Goal: Task Accomplishment & Management: Manage account settings

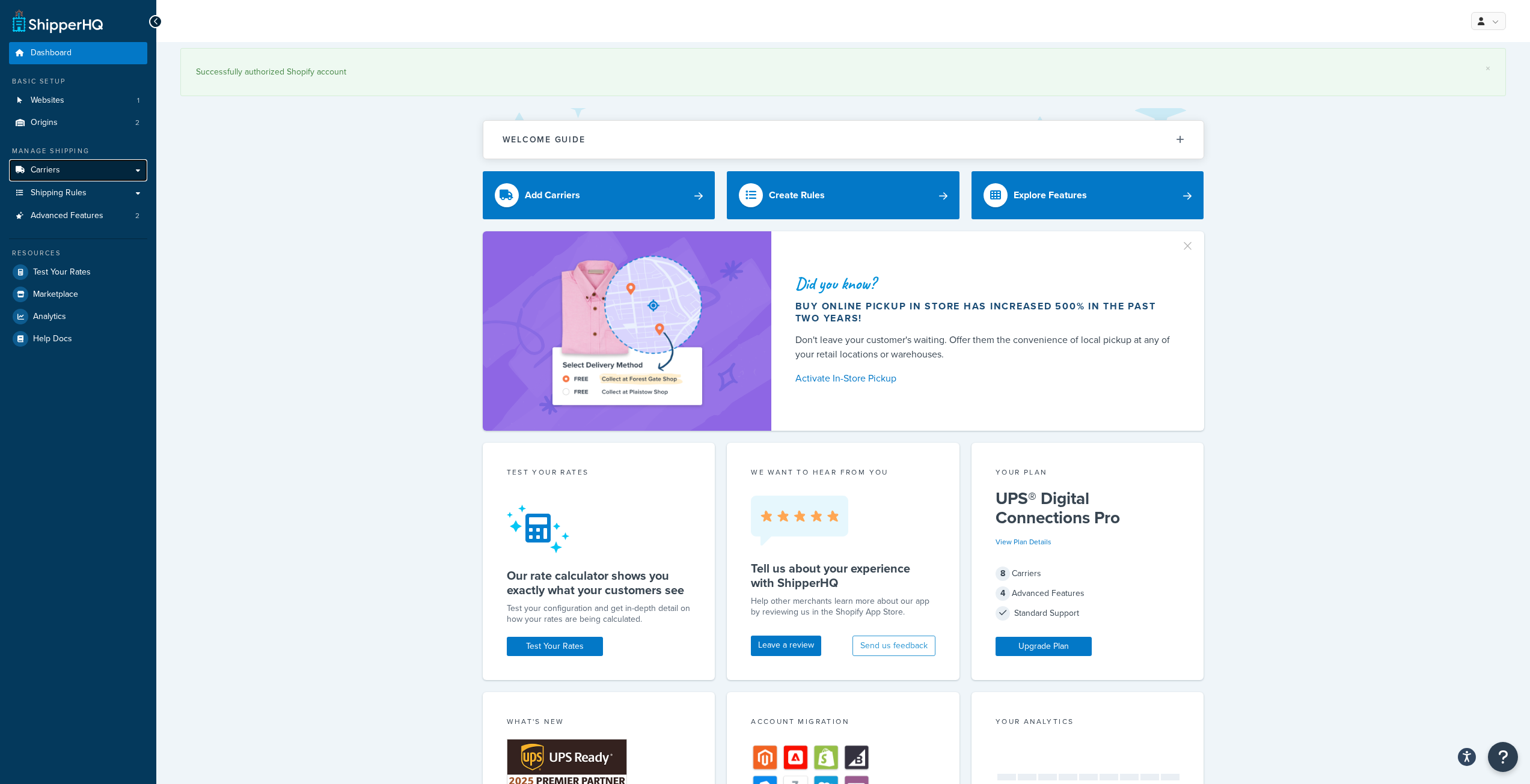
click at [59, 169] on span "Carriers" at bounding box center [45, 170] width 29 height 10
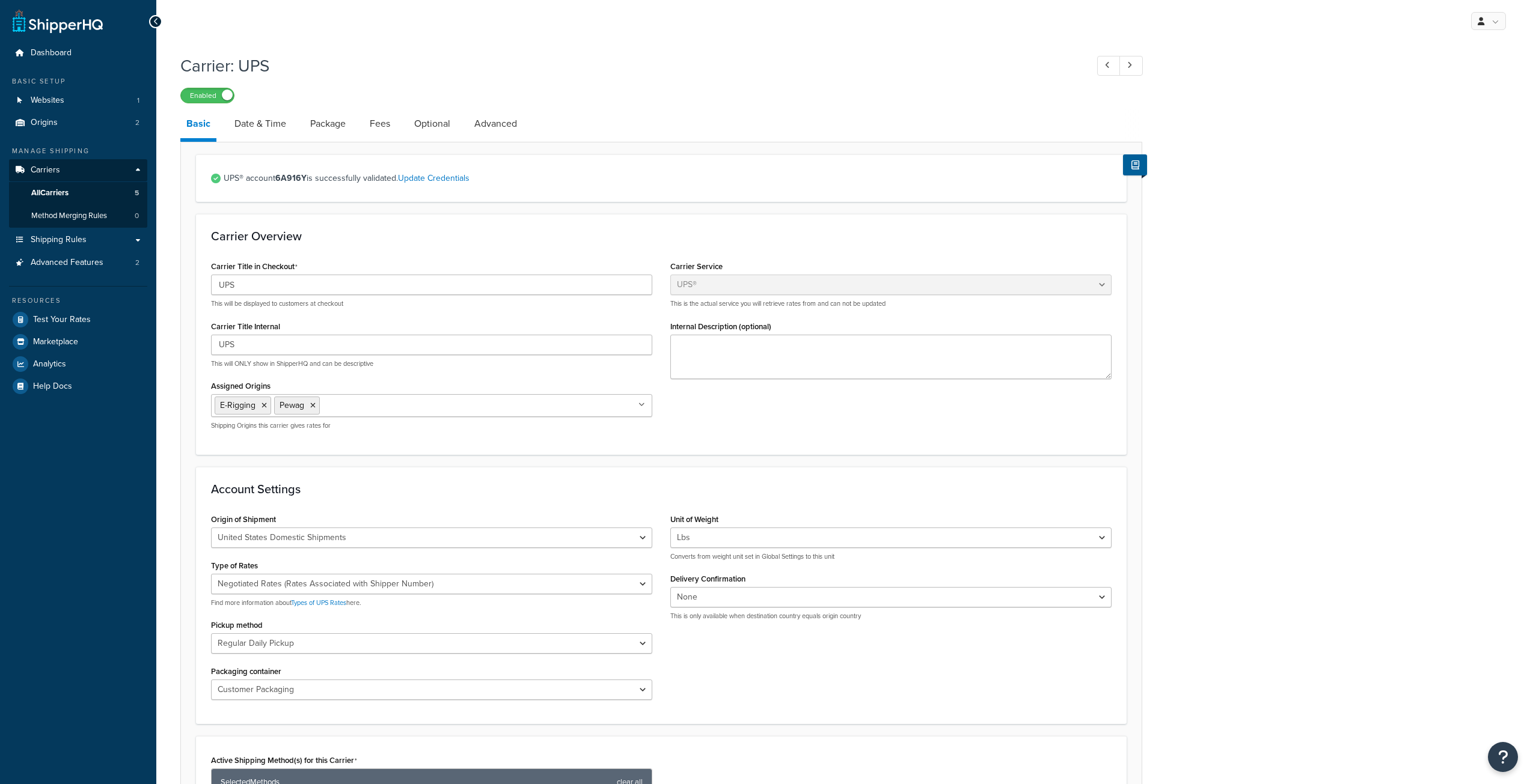
select select "ups"
click at [279, 289] on input "UPS" at bounding box center [432, 285] width 441 height 21
paste input "®"
type input "UPS®"
click at [269, 350] on input "UPS" at bounding box center [432, 345] width 441 height 21
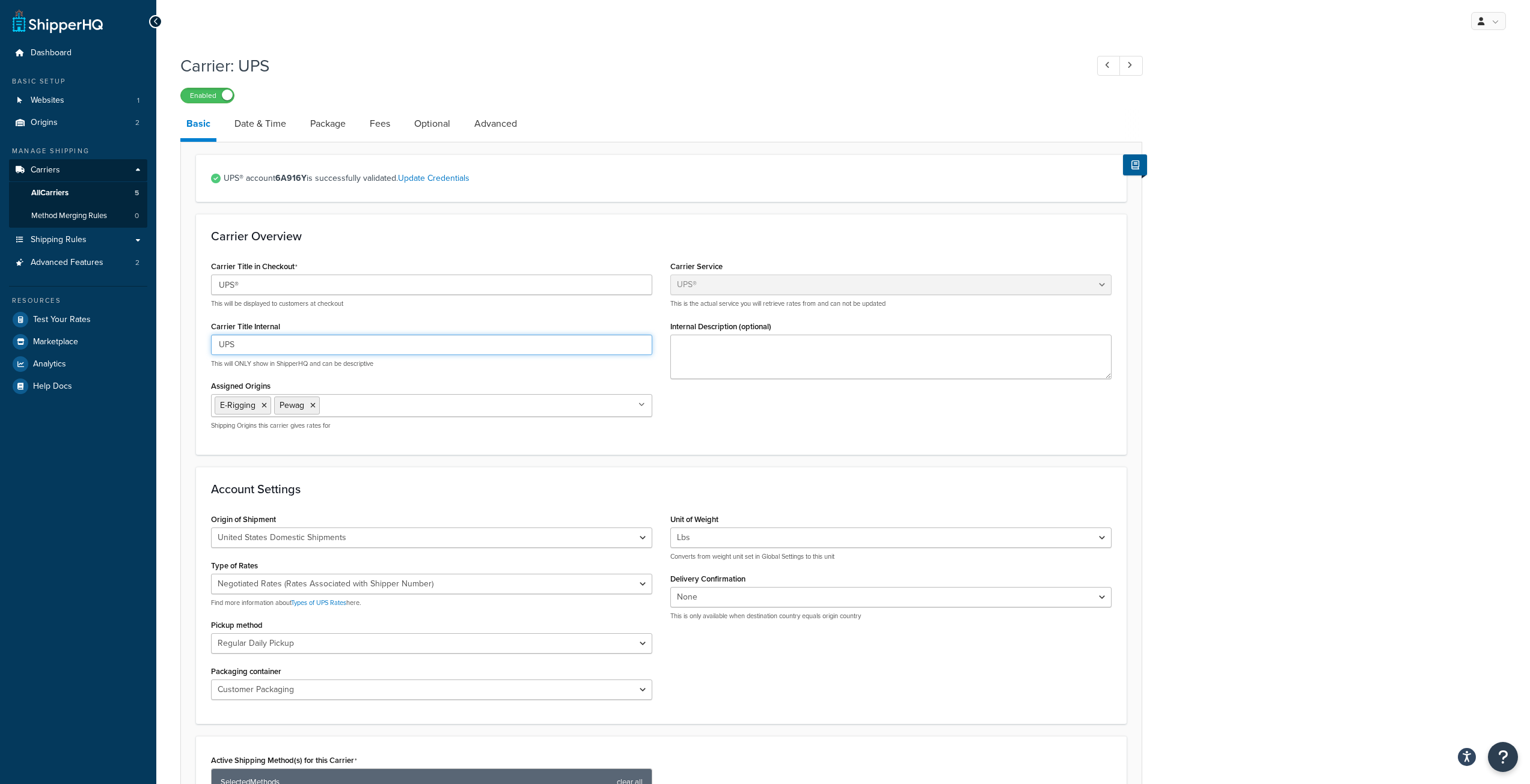
paste input "®"
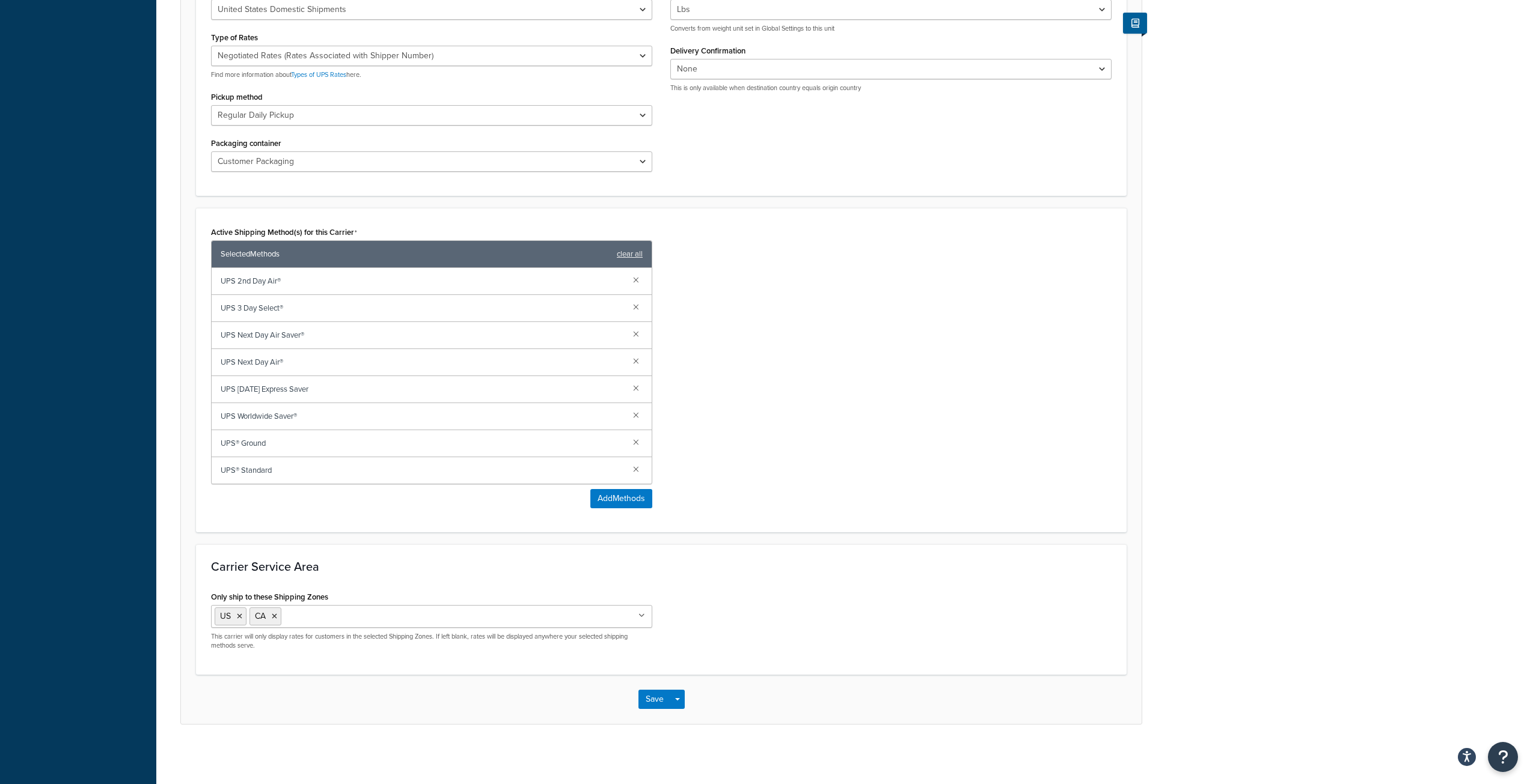
scroll to position [530, 0]
type input "UPS®"
click at [651, 706] on button "Save" at bounding box center [654, 699] width 32 height 19
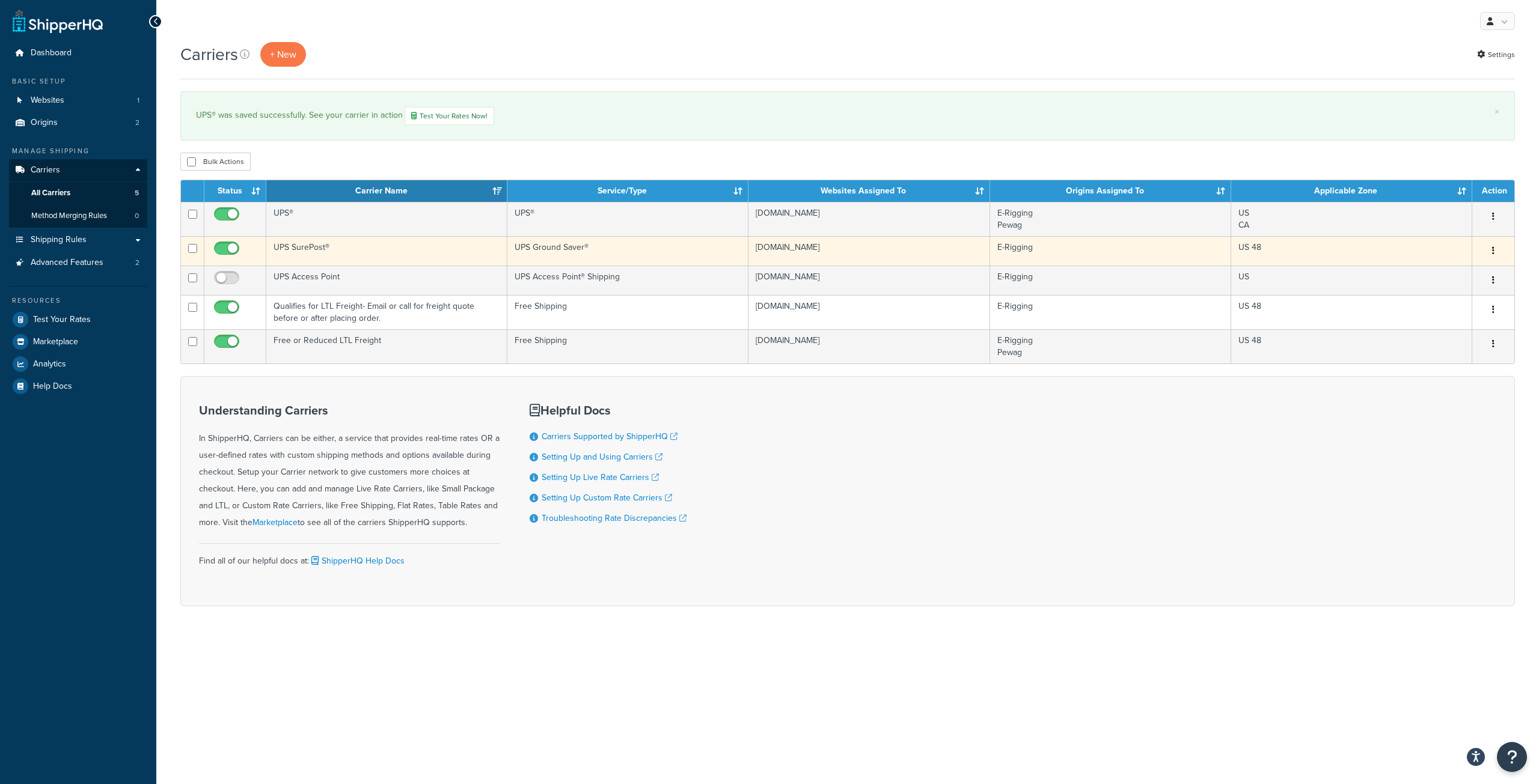
click at [295, 247] on td "UPS SurePost®" at bounding box center [387, 251] width 241 height 29
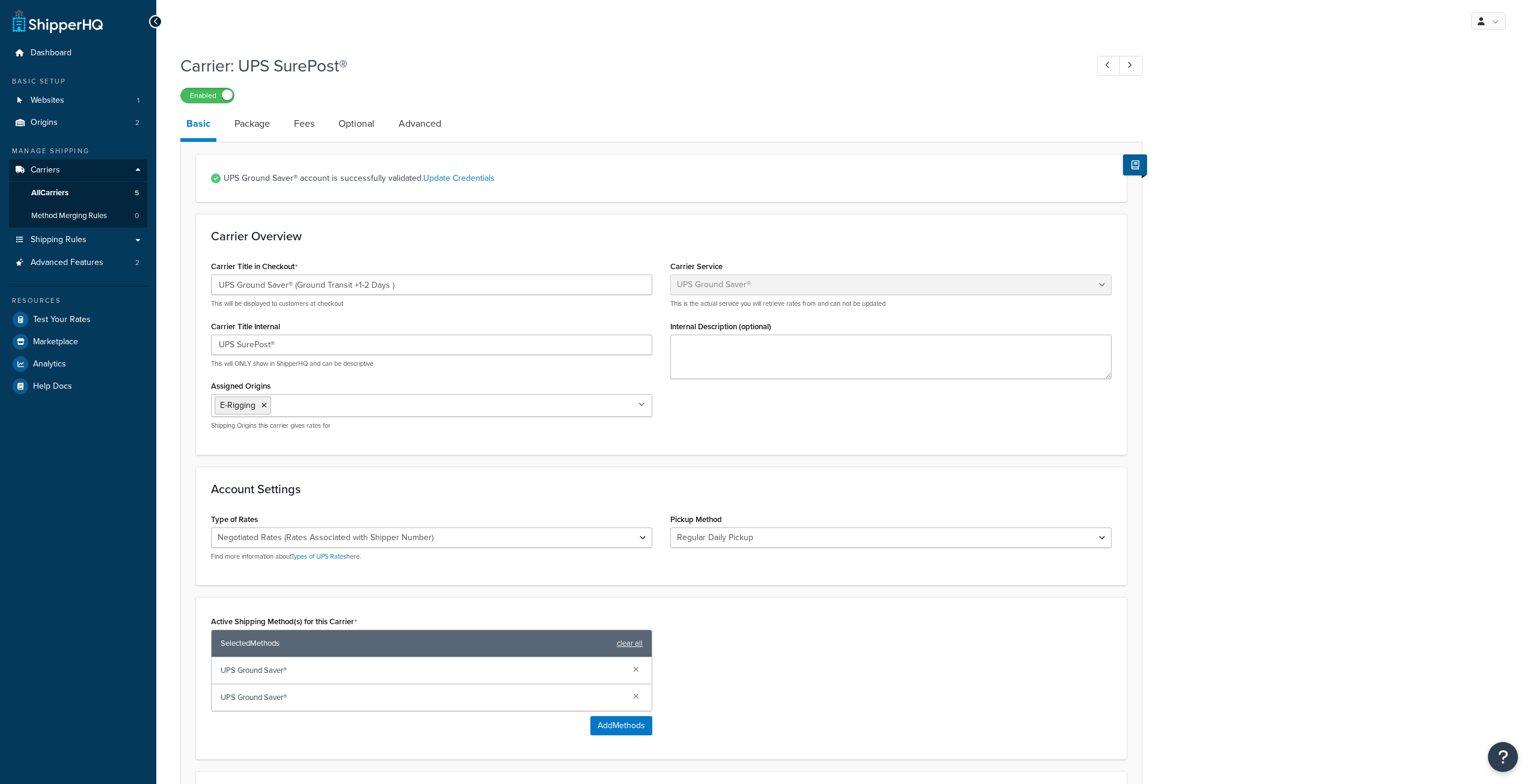
select select "surePost"
click at [270, 349] on input "UPS SurePost®" at bounding box center [432, 345] width 441 height 21
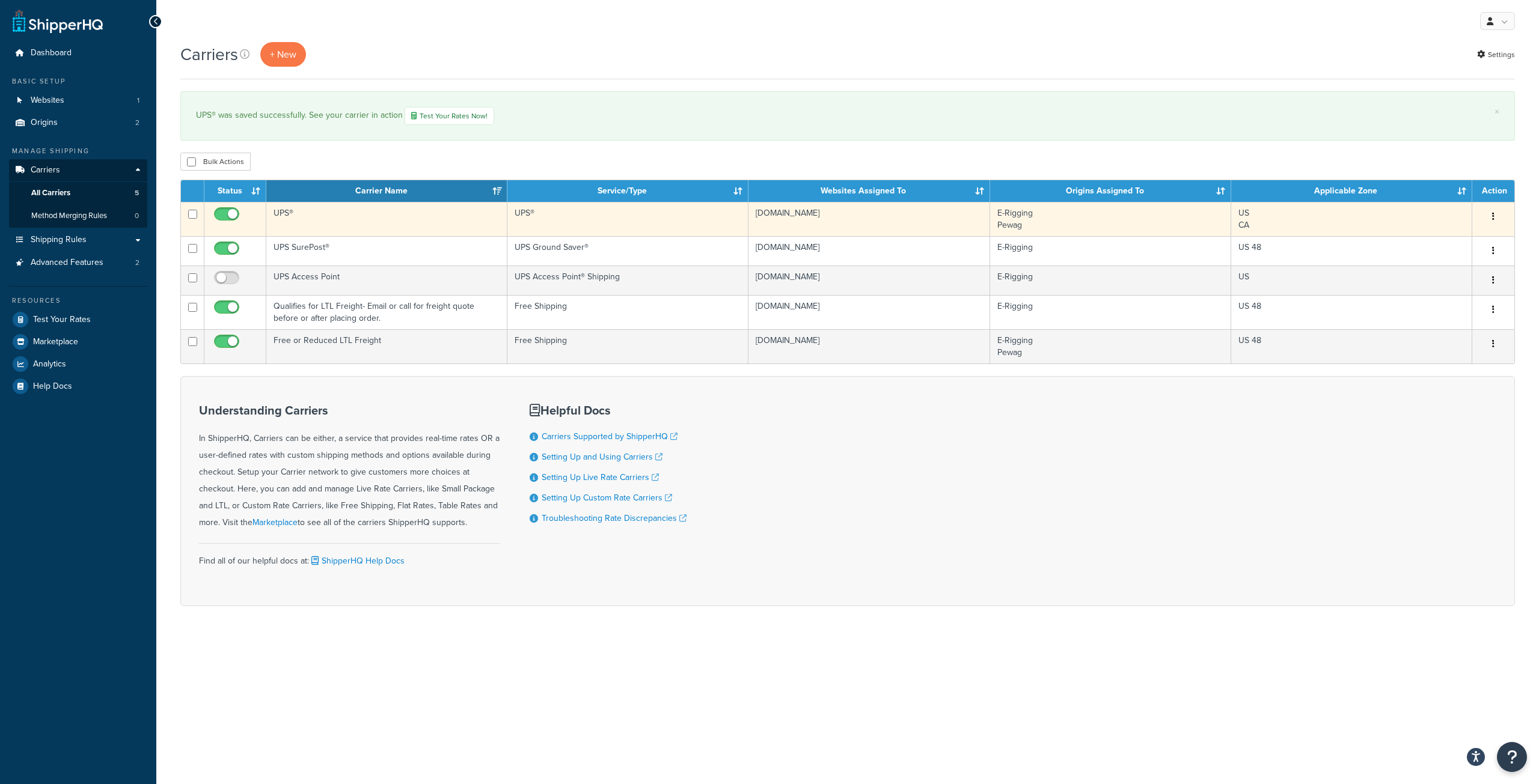
click at [286, 212] on td "UPS®" at bounding box center [387, 219] width 241 height 34
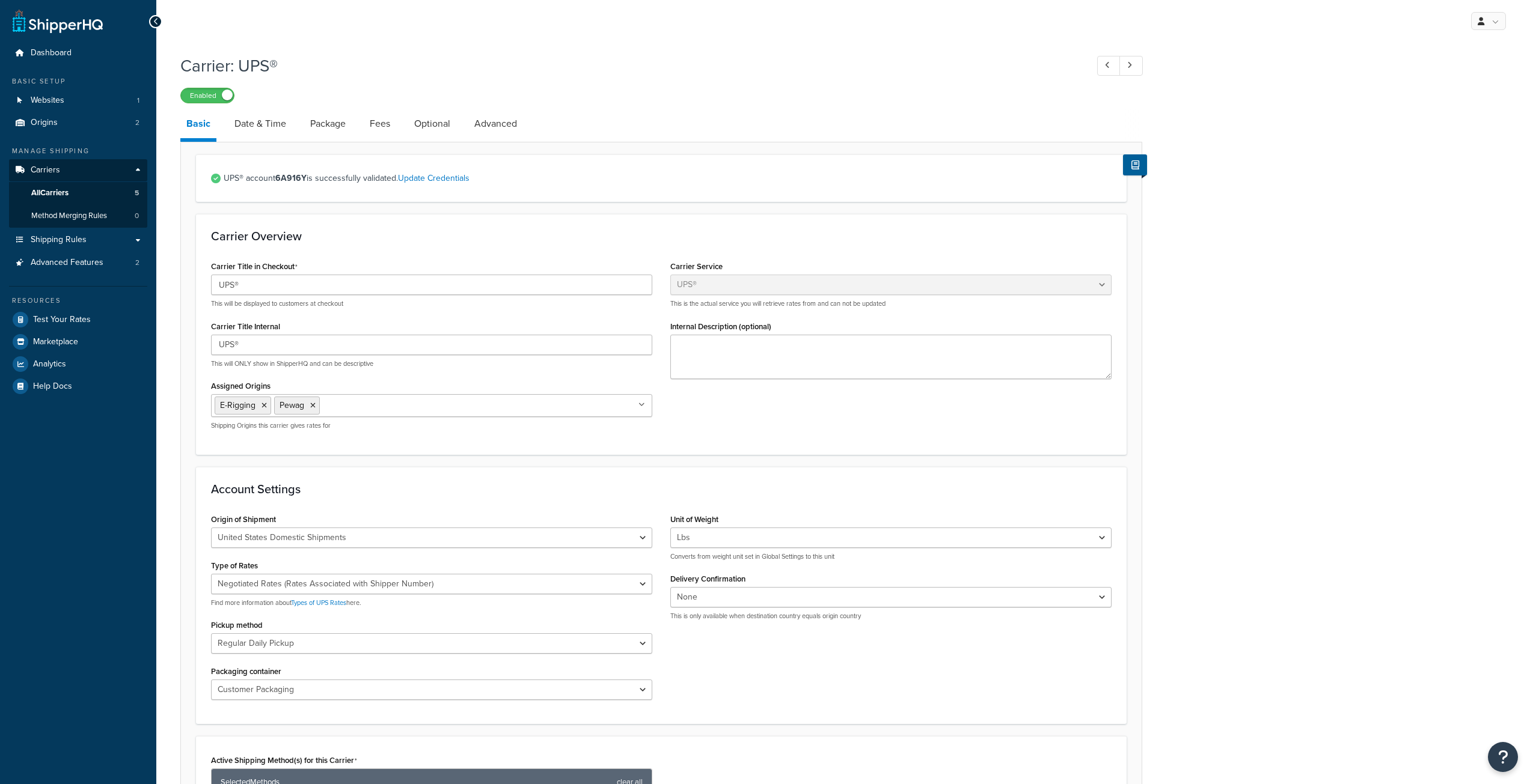
select select "ups"
click at [271, 285] on input "UPS®" at bounding box center [432, 285] width 441 height 21
paste input "®"
type input "UPS®"
click at [247, 340] on input "UPS®" at bounding box center [432, 345] width 441 height 21
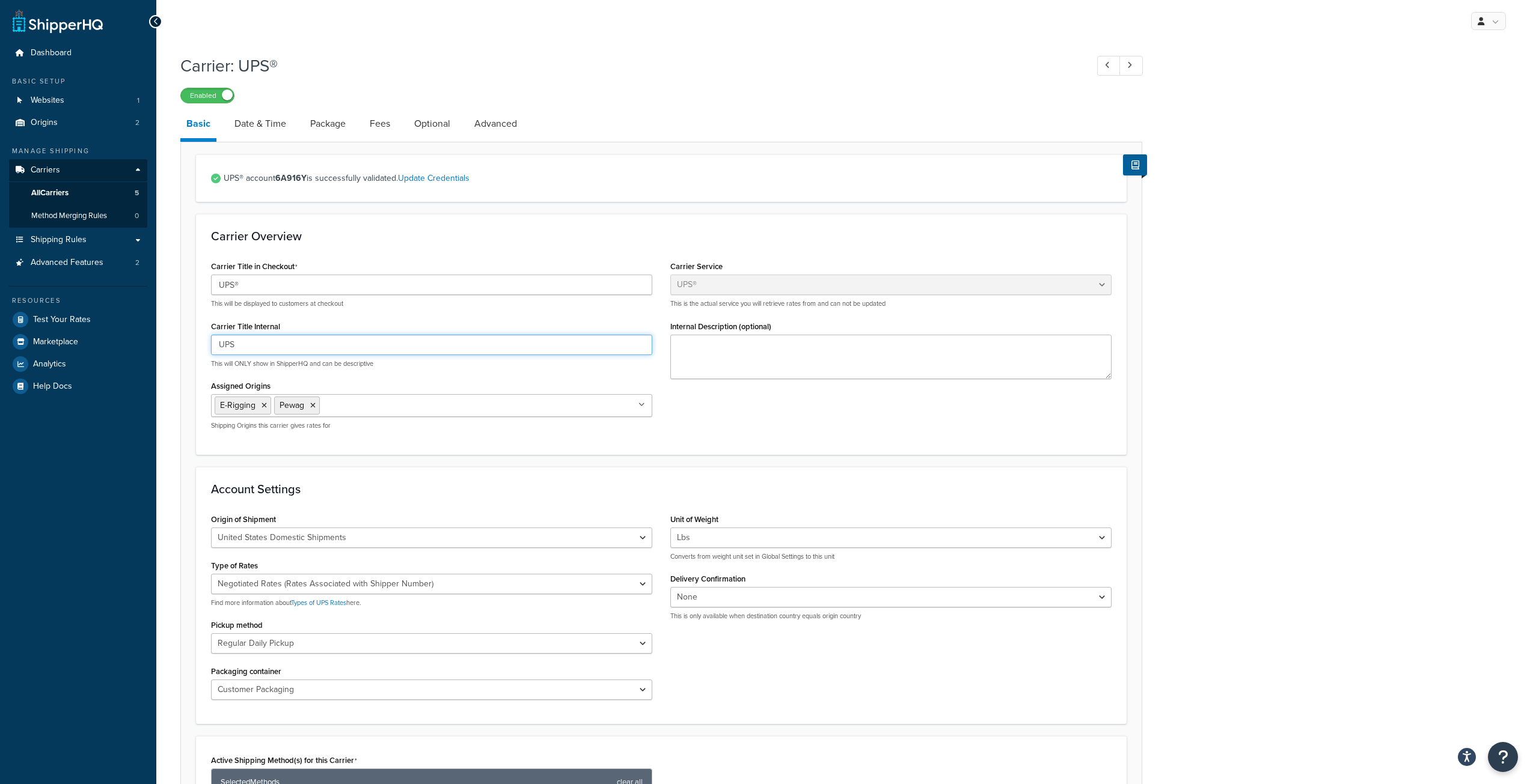
paste input "®"
type input "UPS®"
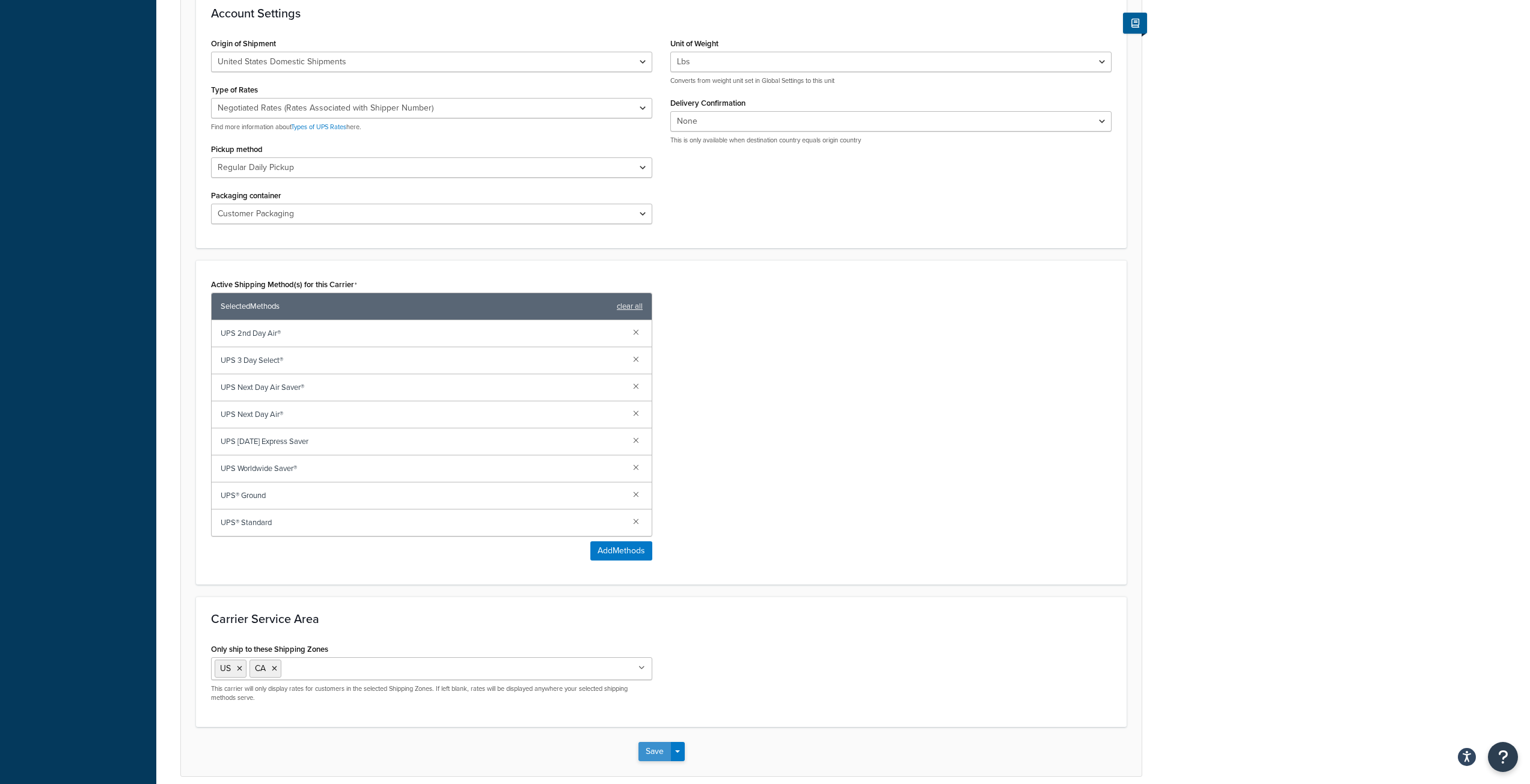
scroll to position [530, 0]
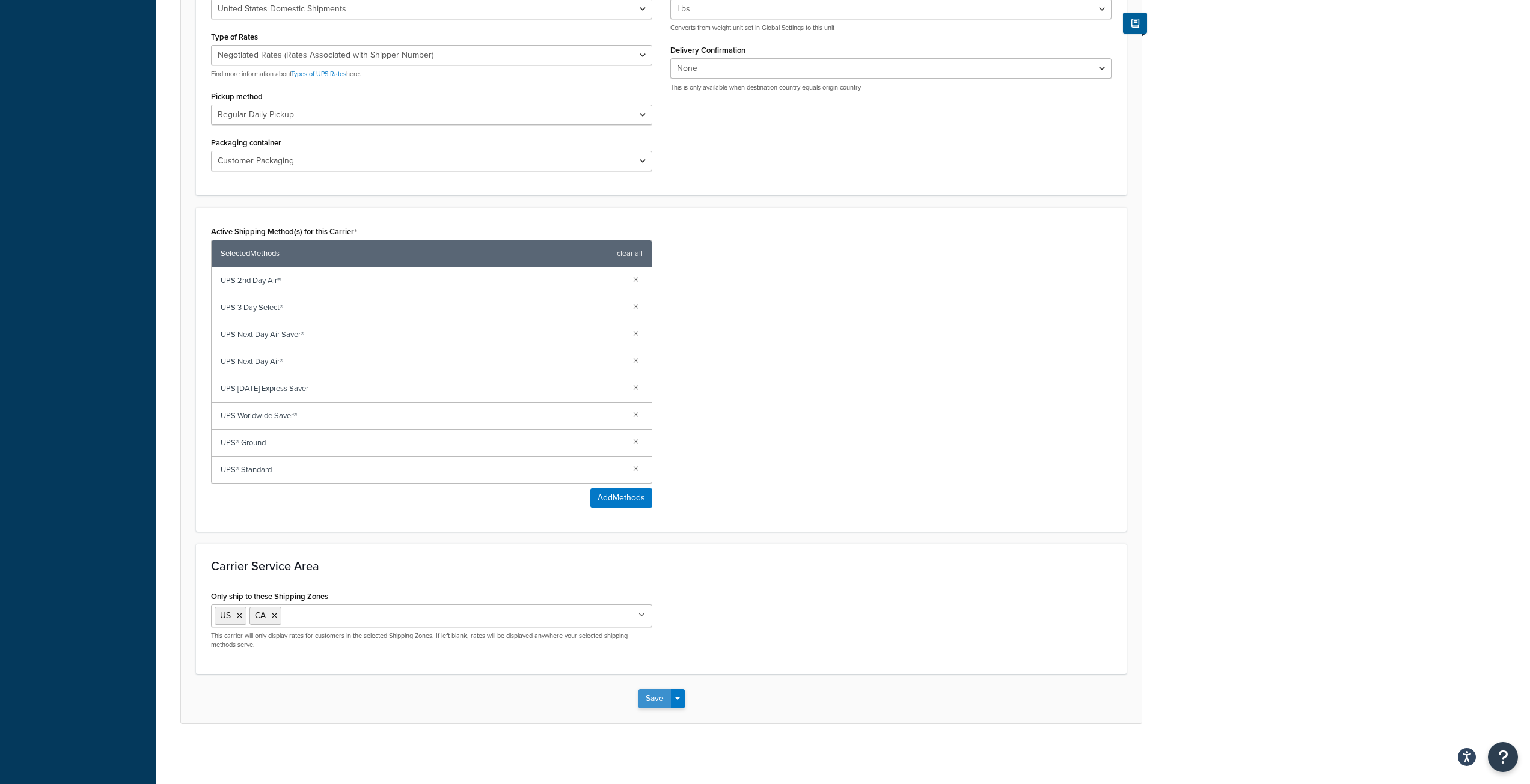
click at [651, 696] on button "Save" at bounding box center [654, 699] width 32 height 19
